Goal: Task Accomplishment & Management: Manage account settings

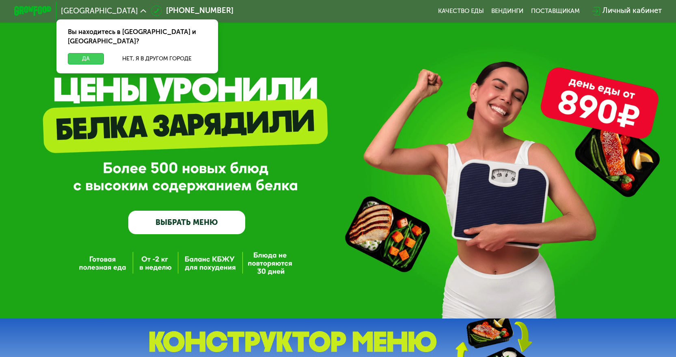
click at [83, 53] on button "Да" at bounding box center [86, 58] width 36 height 11
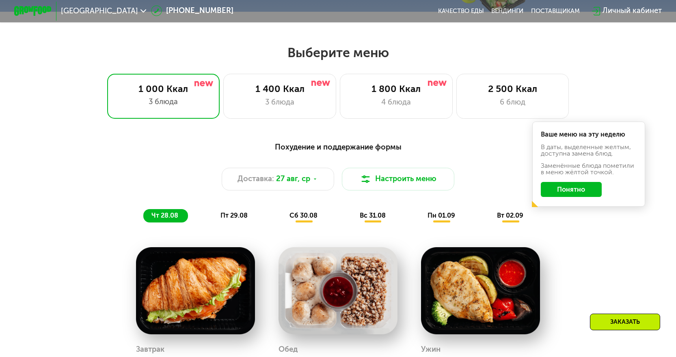
scroll to position [406, 0]
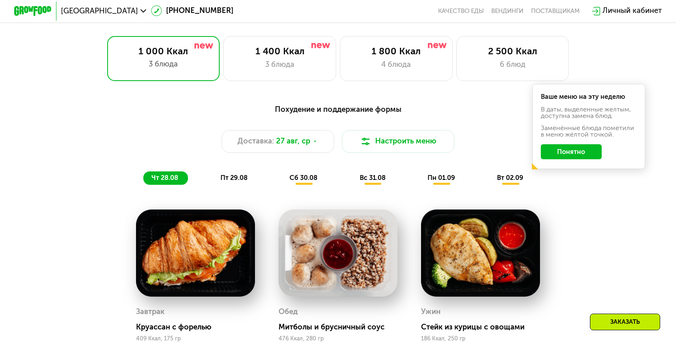
click at [596, 159] on button "Понятно" at bounding box center [570, 151] width 61 height 15
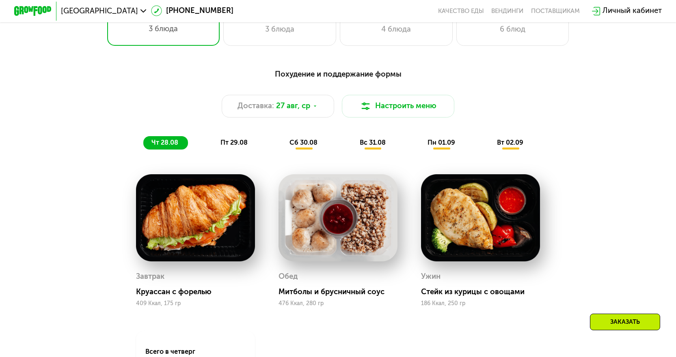
scroll to position [284, 0]
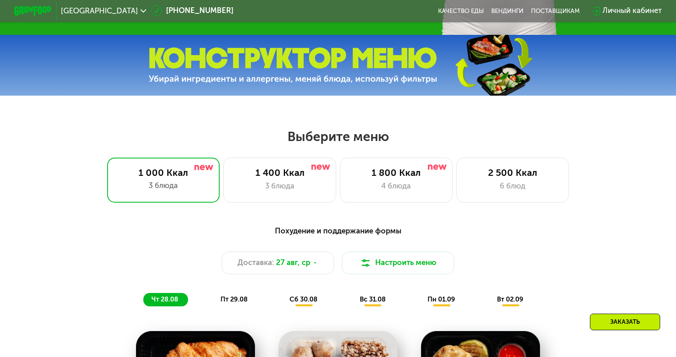
click at [630, 11] on div "Личный кабинет" at bounding box center [631, 10] width 59 height 11
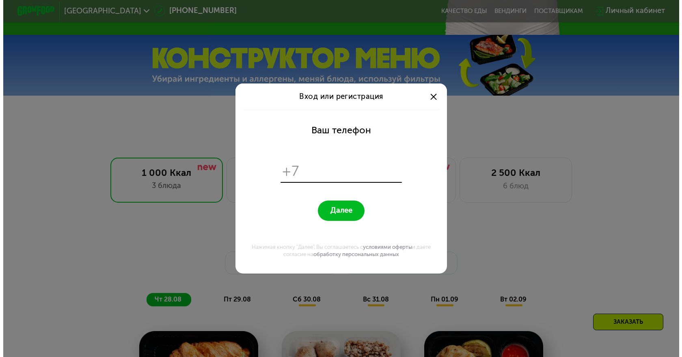
scroll to position [0, 0]
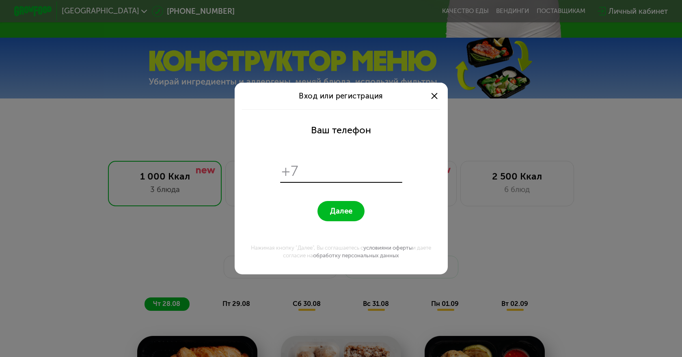
click at [343, 175] on input "tel" at bounding box center [351, 171] width 97 height 18
type input "**********"
click at [348, 211] on span "Далее" at bounding box center [341, 211] width 22 height 9
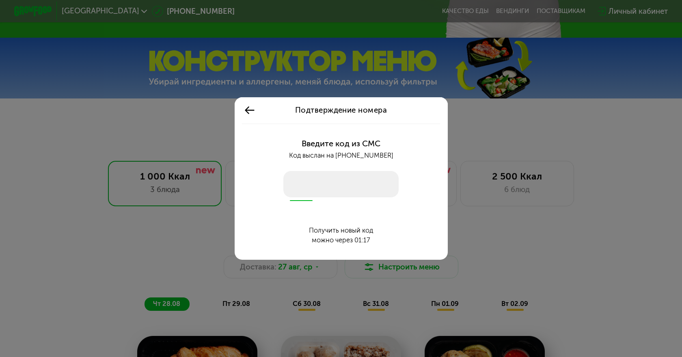
click at [330, 184] on input "number" at bounding box center [341, 184] width 116 height 26
type input "****"
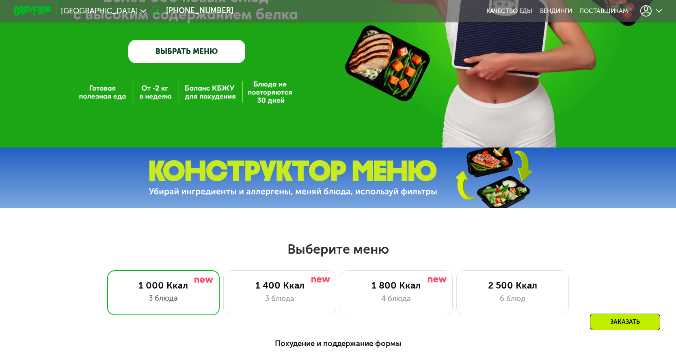
scroll to position [162, 0]
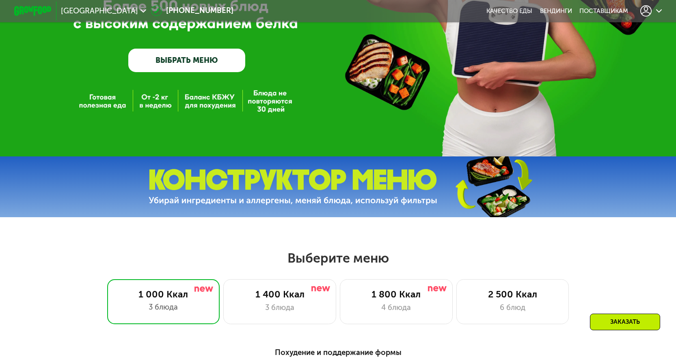
click at [654, 13] on div at bounding box center [651, 10] width 22 height 11
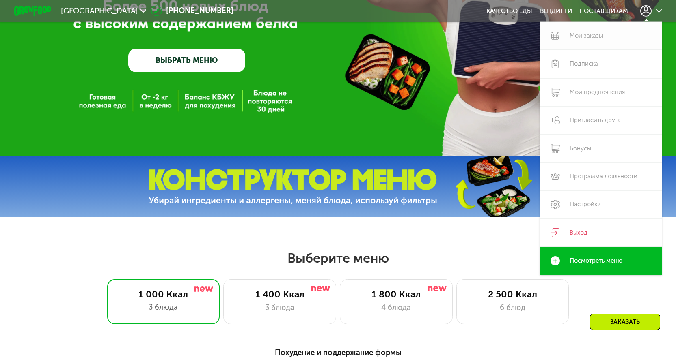
click at [601, 37] on link "Мои заказы" at bounding box center [601, 36] width 122 height 28
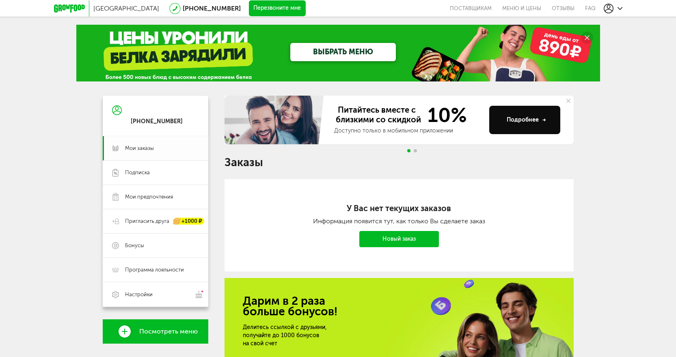
click at [131, 144] on link "Мои заказы" at bounding box center [155, 148] width 105 height 24
click at [136, 150] on span "Мои заказы" at bounding box center [139, 148] width 29 height 7
click at [506, 9] on link "Меню и цены" at bounding box center [521, 8] width 49 height 17
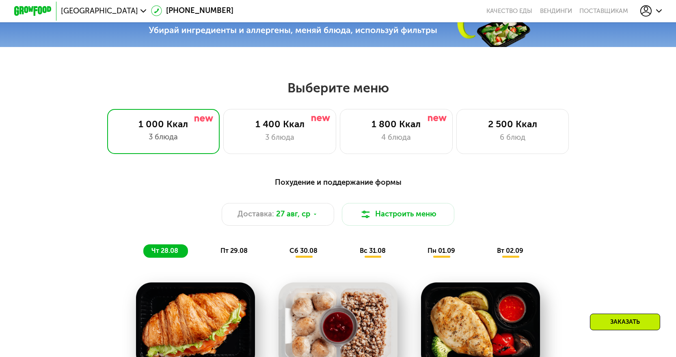
scroll to position [312, 0]
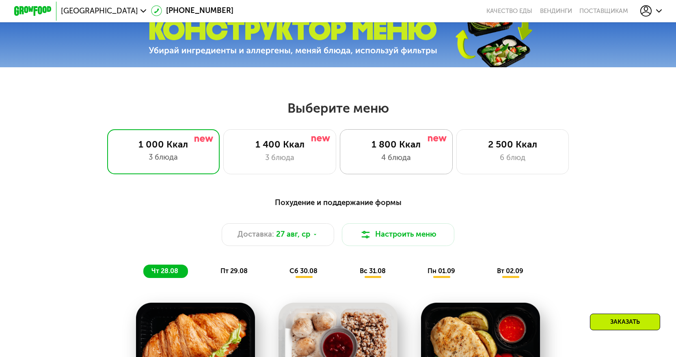
click at [406, 149] on div "1 800 Ккал" at bounding box center [395, 144] width 93 height 11
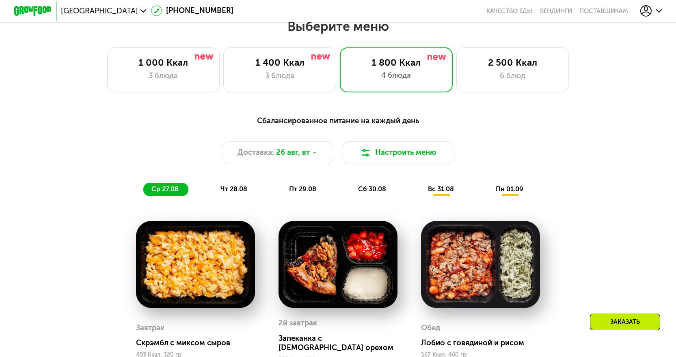
scroll to position [394, 0]
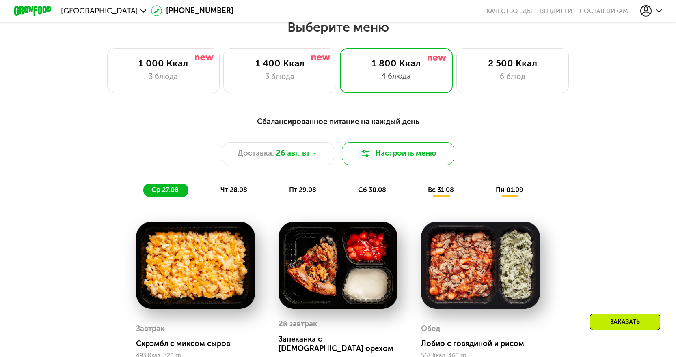
click at [418, 156] on button "Настроить меню" at bounding box center [398, 153] width 113 height 23
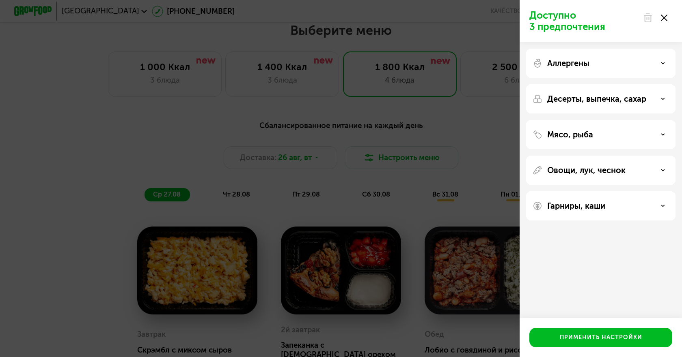
click at [664, 20] on icon at bounding box center [663, 18] width 6 height 6
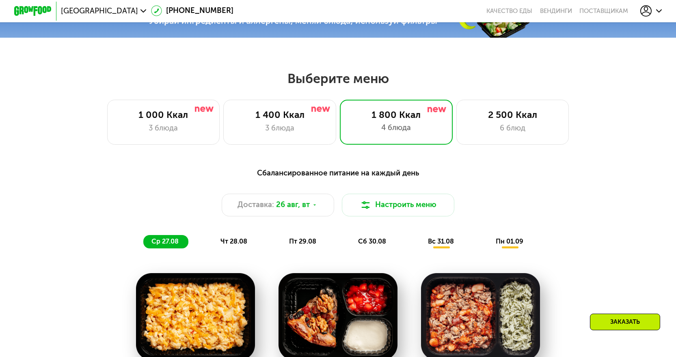
scroll to position [272, 0]
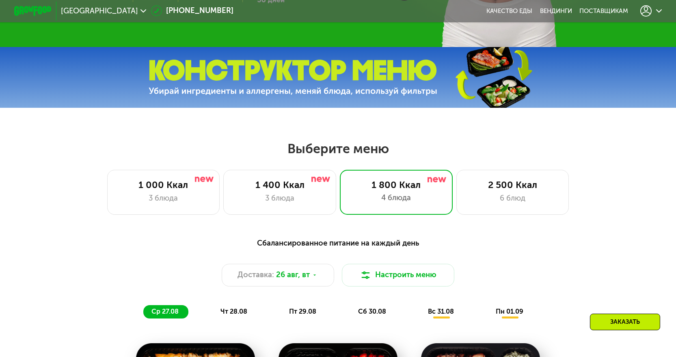
click at [56, 185] on div "1 000 Ккал 3 блюда 1 400 Ккал 3 блюда 1 800 Ккал 4 блюда 2 500 Ккал 6 блюд" at bounding box center [337, 192] width 615 height 45
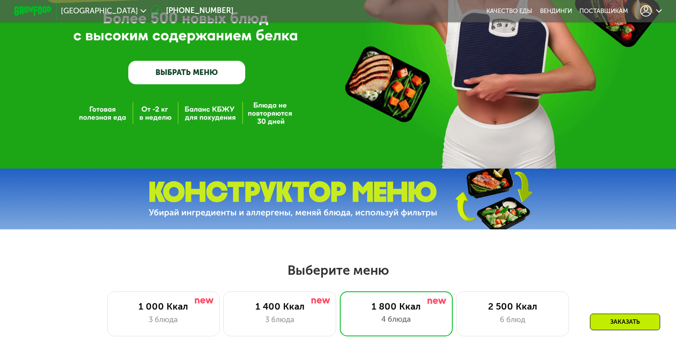
scroll to position [110, 0]
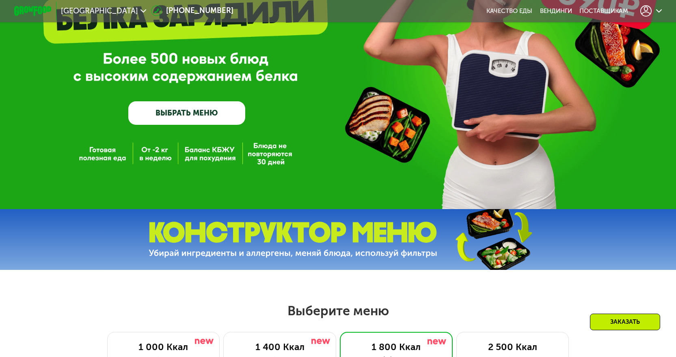
click at [216, 121] on link "ВЫБРАТЬ МЕНЮ" at bounding box center [186, 113] width 117 height 24
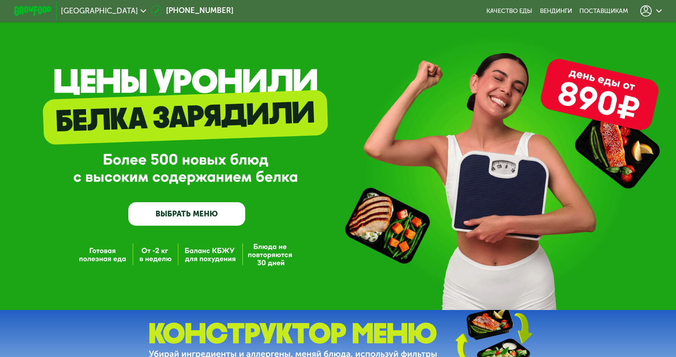
scroll to position [0, 0]
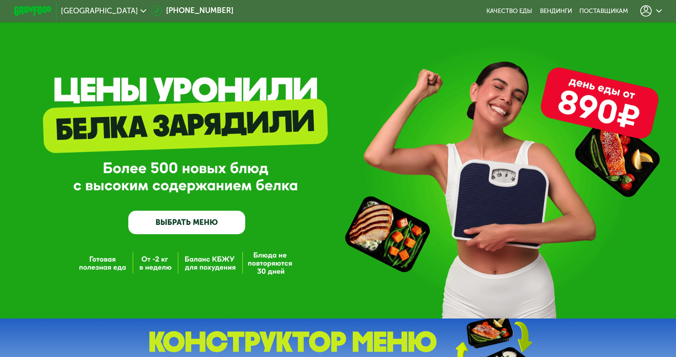
click at [661, 13] on use at bounding box center [659, 10] width 6 height 3
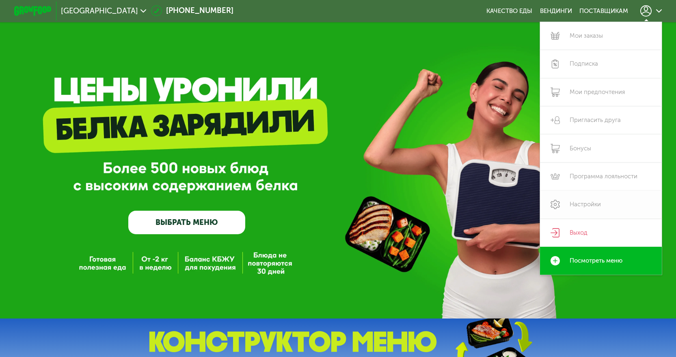
click at [574, 209] on link "Настройки" at bounding box center [601, 205] width 122 height 28
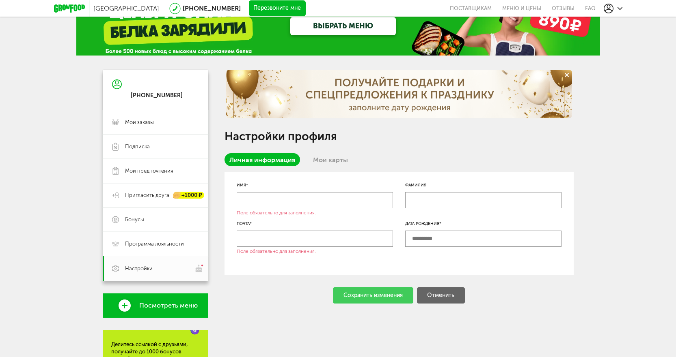
scroll to position [41, 0]
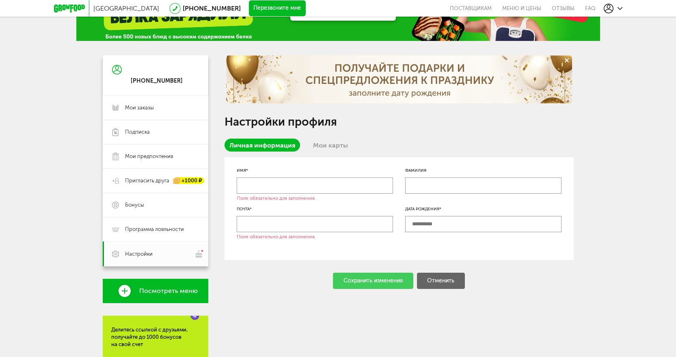
click at [324, 150] on link "Мои карты" at bounding box center [330, 145] width 45 height 13
